Goal: Task Accomplishment & Management: Manage account settings

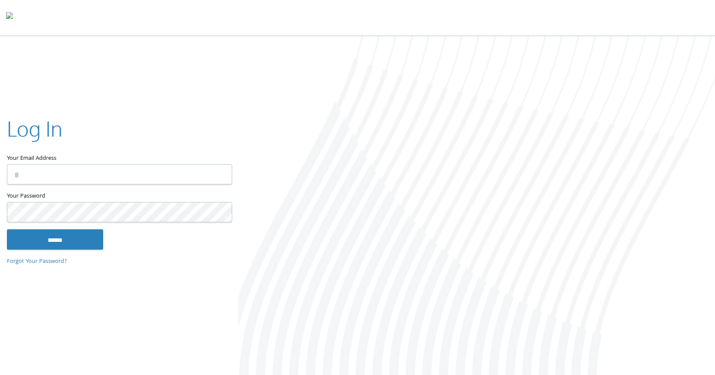
click at [0, 375] on com-1password-button at bounding box center [0, 377] width 0 height 0
click at [194, 174] on input "Your Email Address" at bounding box center [119, 174] width 225 height 20
type input "**********"
